Goal: Information Seeking & Learning: Learn about a topic

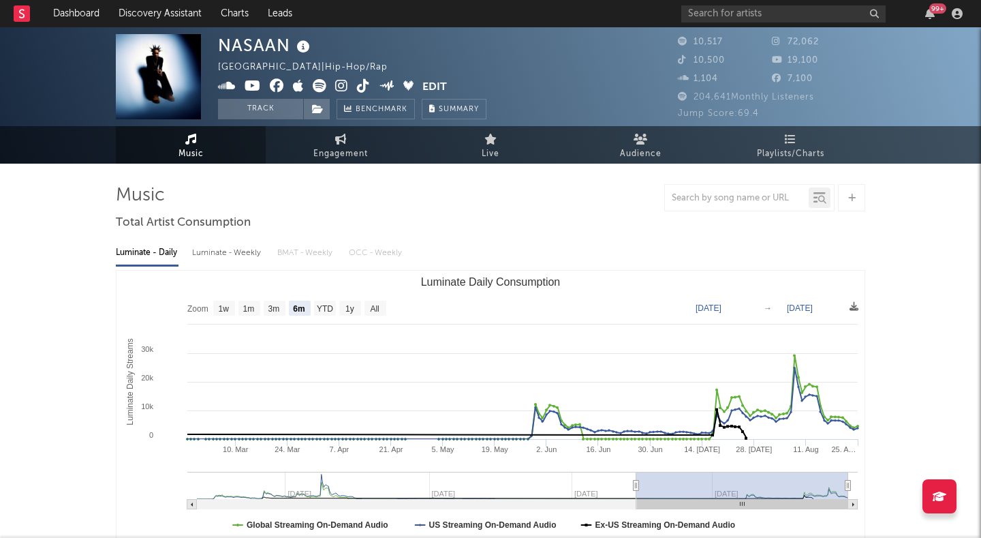
select select "6m"
click at [721, 9] on input "text" at bounding box center [783, 13] width 204 height 17
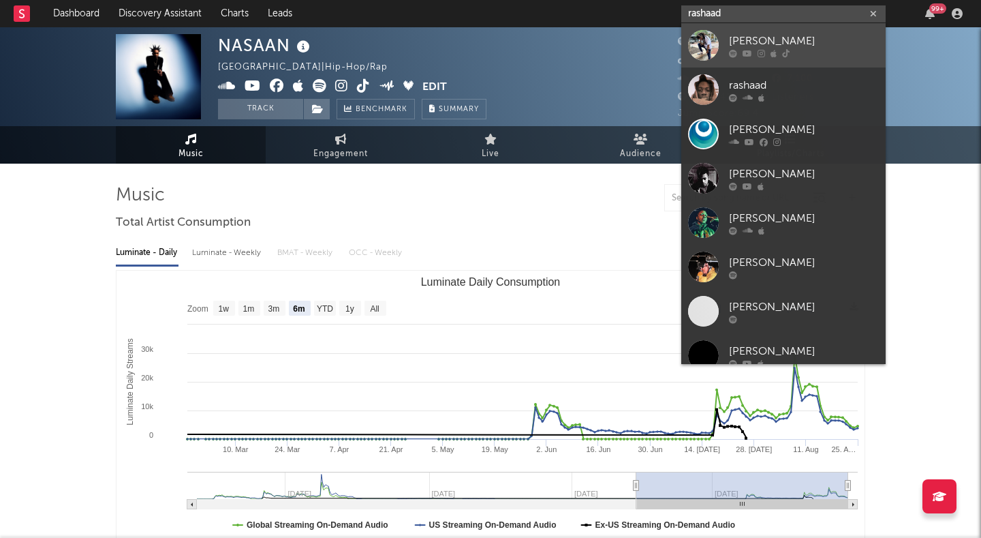
type input "rashaad"
click at [732, 34] on div "[PERSON_NAME]" at bounding box center [804, 41] width 150 height 16
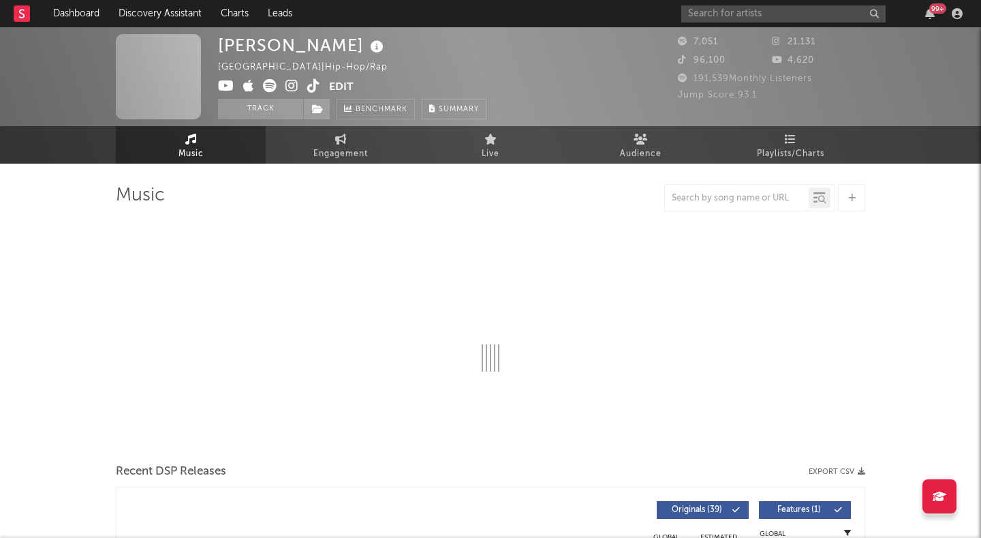
select select "6m"
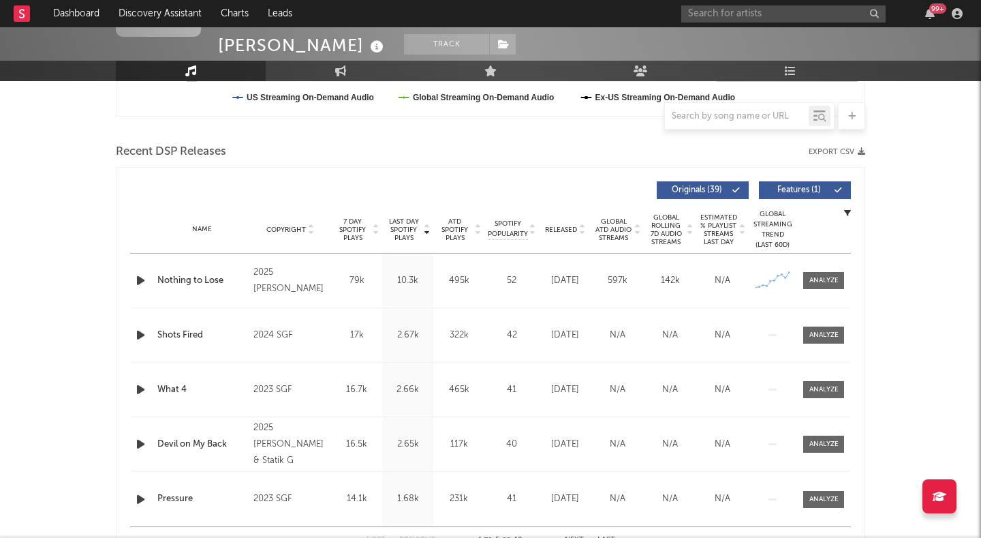
scroll to position [448, 0]
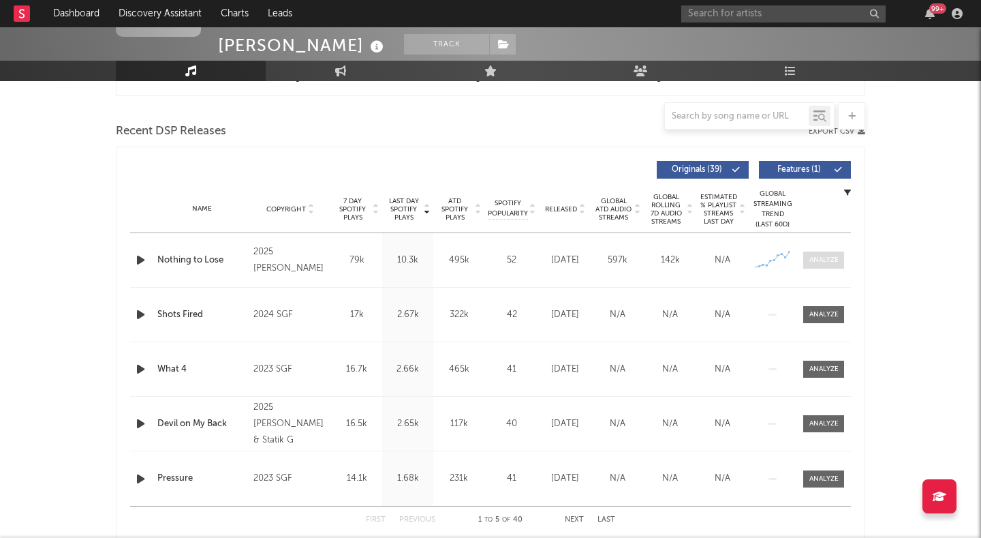
click at [833, 265] on span at bounding box center [823, 259] width 41 height 17
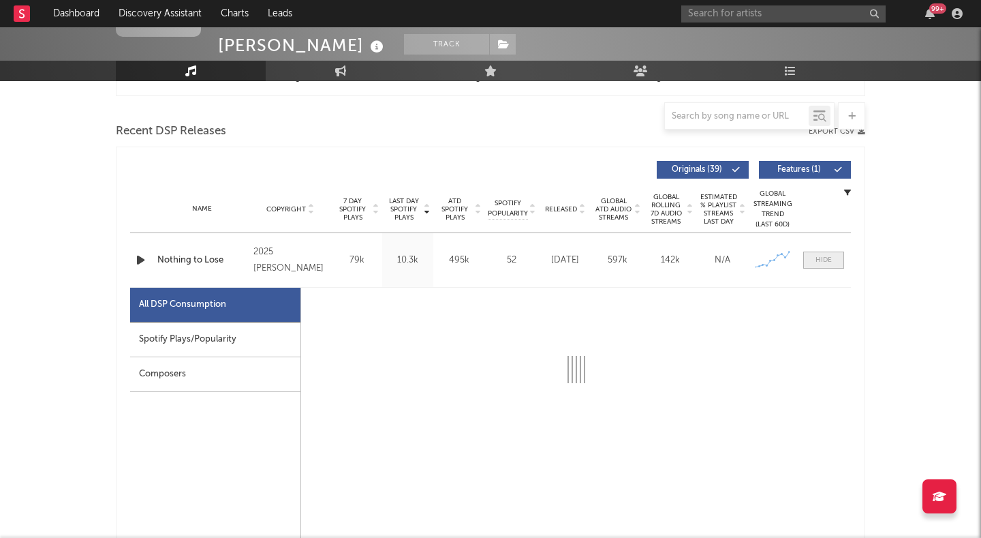
select select "1w"
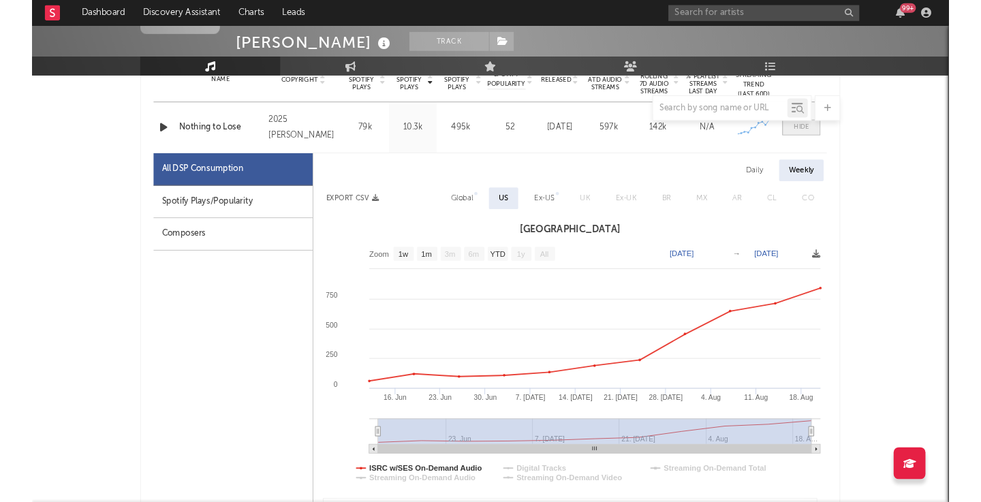
scroll to position [586, 0]
